Goal: Communication & Community: Answer question/provide support

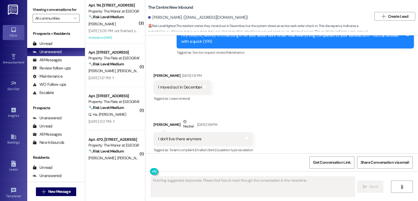
scroll to position [88, 0]
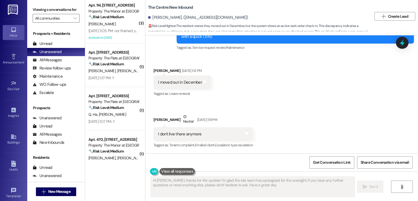
type textarea "Hi [PERSON_NAME], thanks for the update! I'm glad the site team has apologized …"
drag, startPoint x: 225, startPoint y: 17, endPoint x: 180, endPoint y: 18, distance: 44.6
click at [180, 18] on div "[PERSON_NAME]. ([EMAIL_ADDRESS][DOMAIN_NAME])" at bounding box center [198, 18] width 100 height 6
copy div "[EMAIL_ADDRESS][DOMAIN_NAME]"
